Goal: Check status: Check status

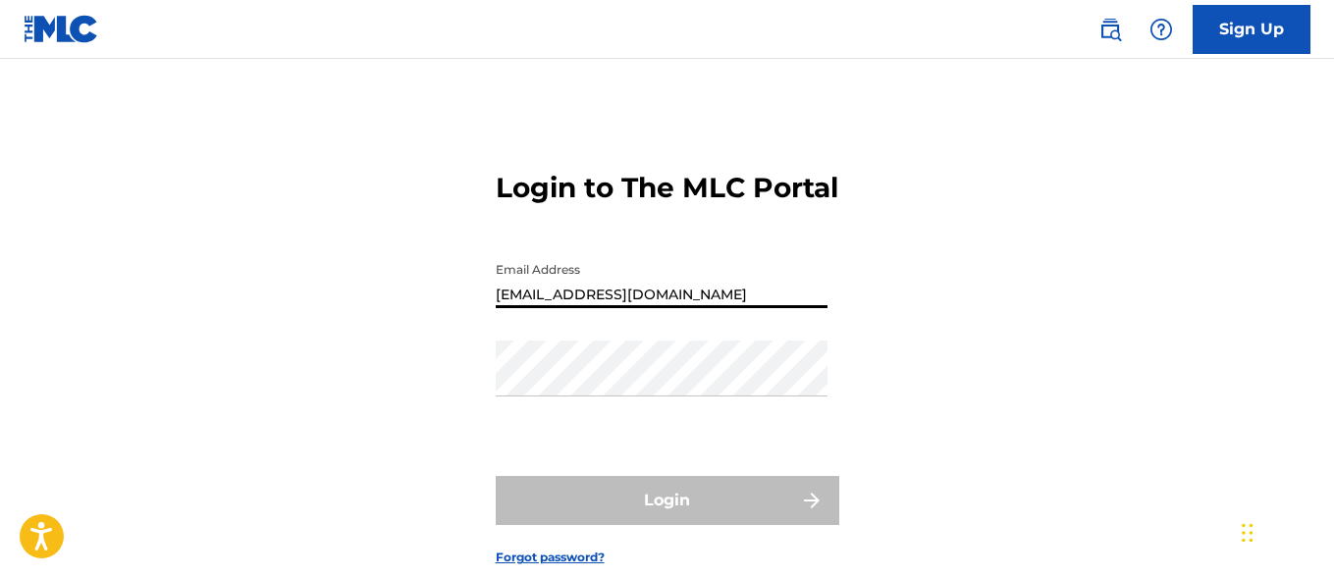
type input "[EMAIL_ADDRESS][DOMAIN_NAME]"
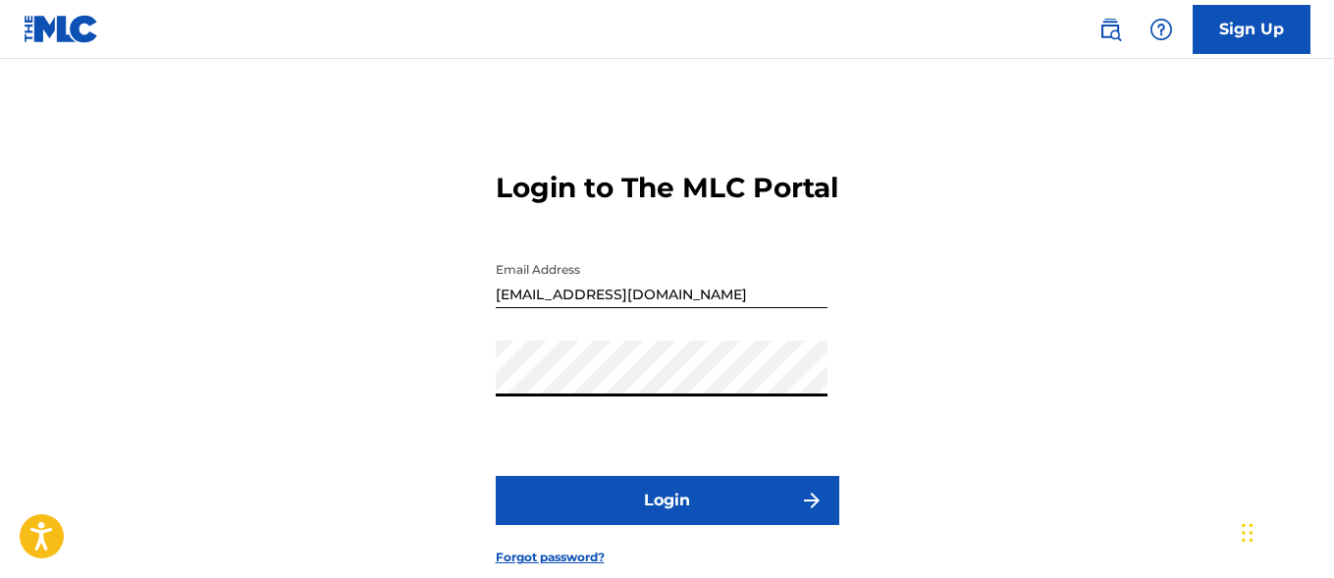
click at [666, 525] on button "Login" at bounding box center [668, 500] width 344 height 49
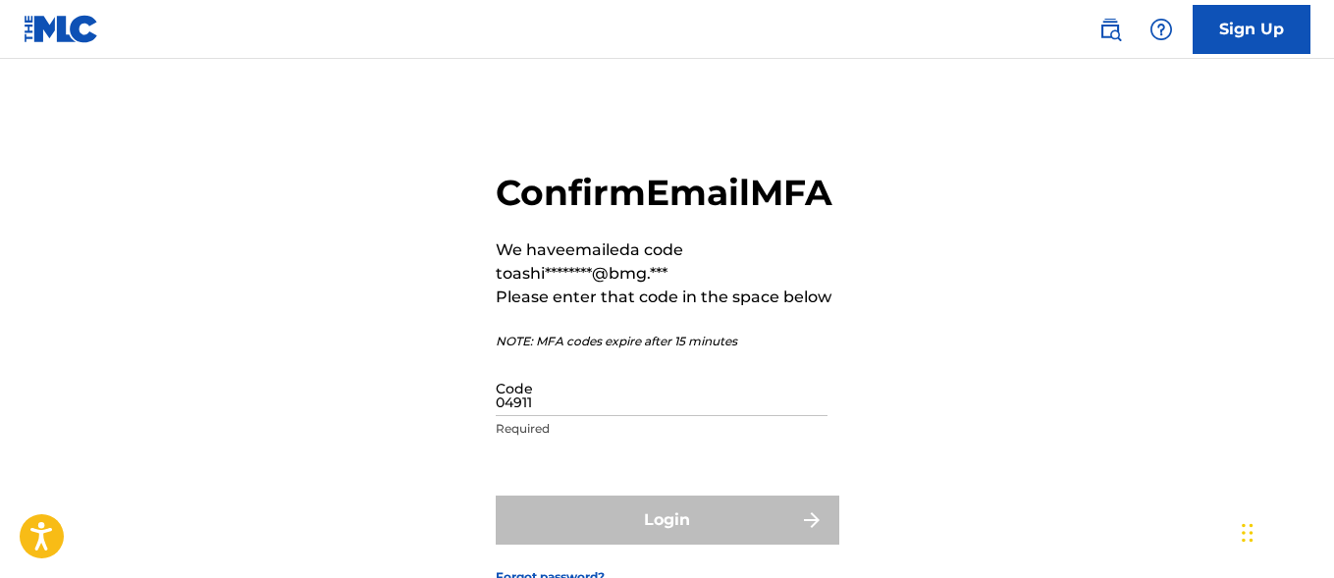
type input "049113"
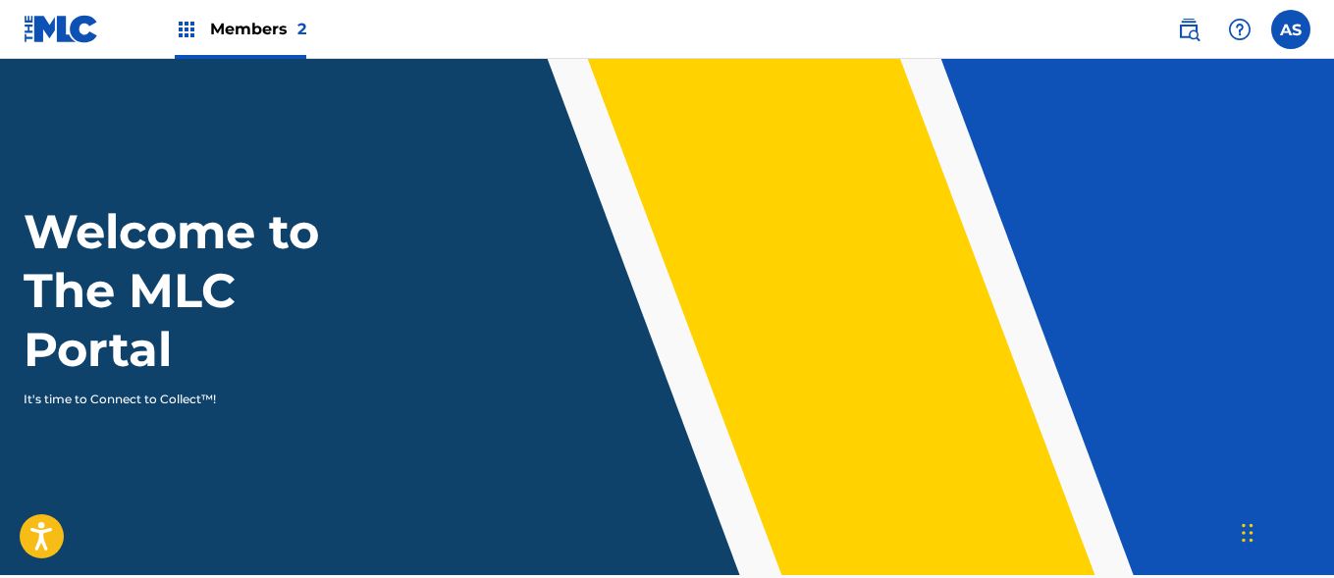
click at [186, 29] on img at bounding box center [187, 30] width 24 height 24
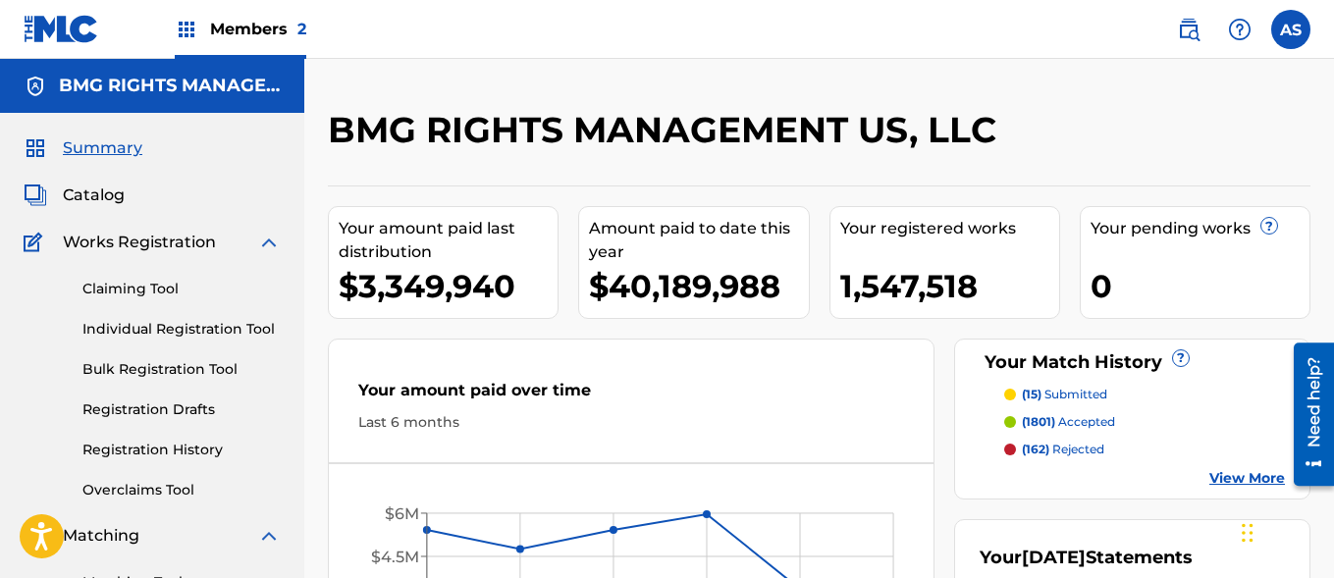
scroll to position [426, 0]
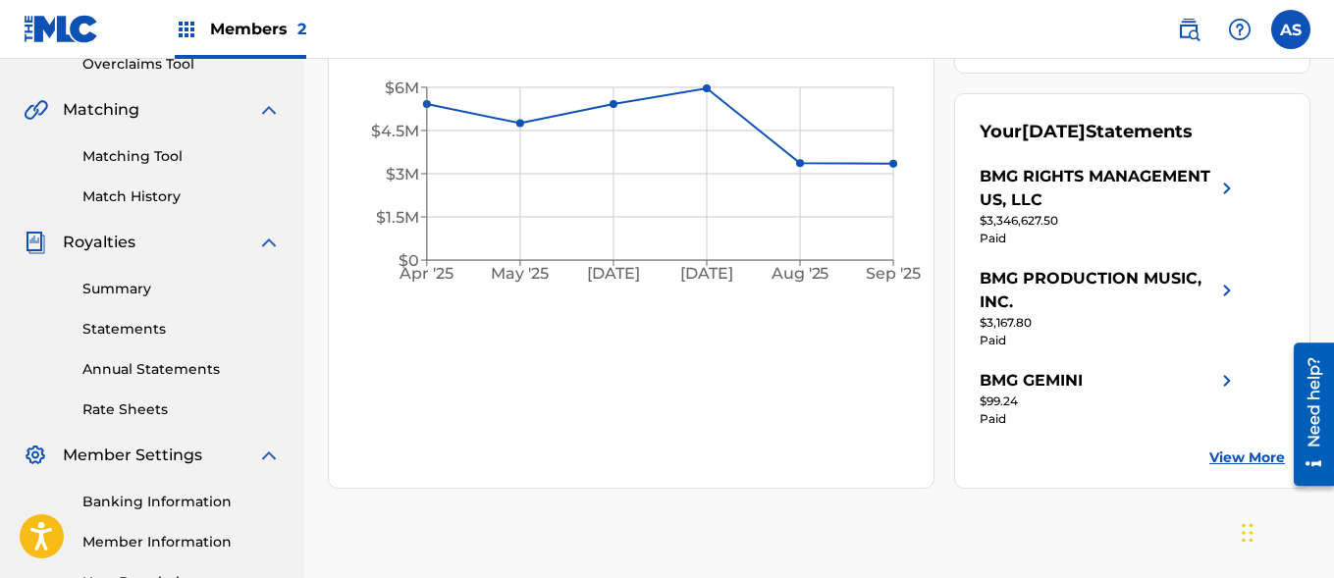
click at [182, 289] on link "Summary" at bounding box center [181, 289] width 198 height 21
